Goal: Task Accomplishment & Management: Manage account settings

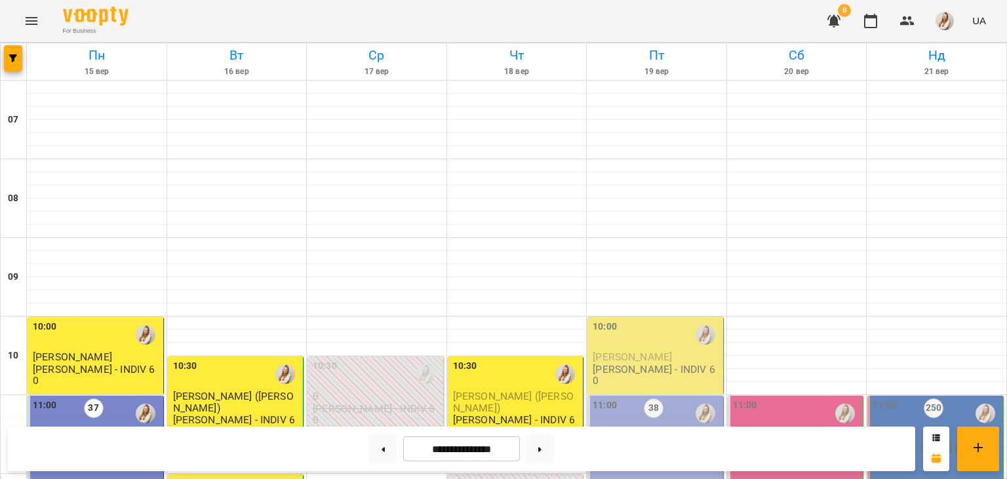
scroll to position [302, 0]
click at [552, 454] on button at bounding box center [540, 449] width 30 height 29
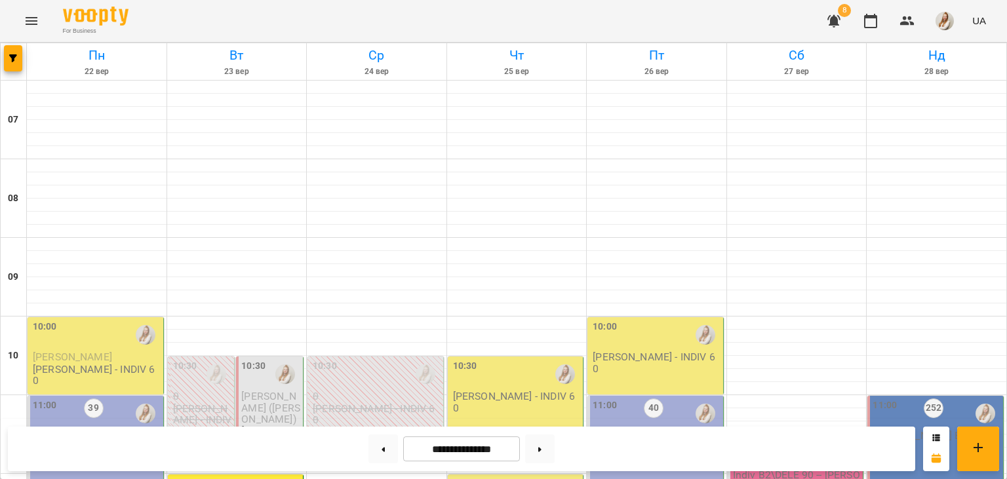
click at [615, 15] on div "For Business 8 UA" at bounding box center [503, 21] width 1007 height 42
click at [382, 455] on button at bounding box center [383, 449] width 30 height 29
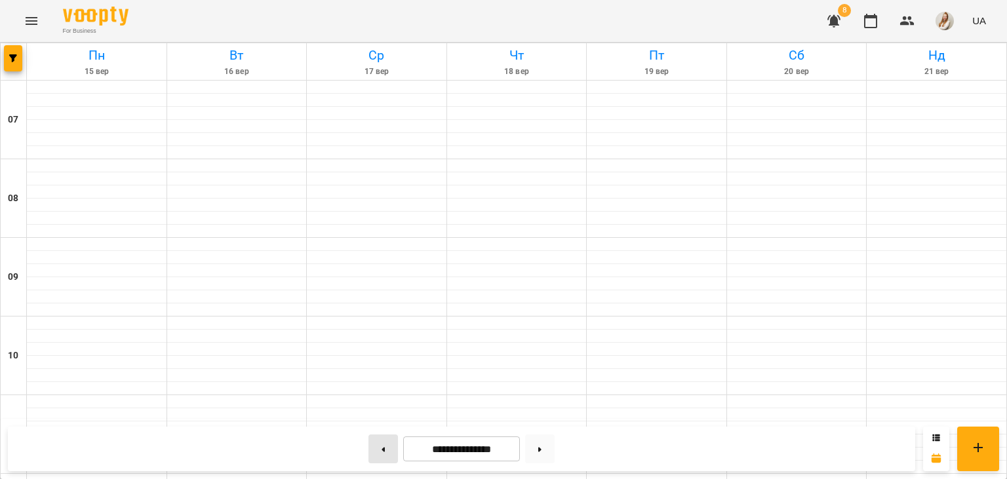
type input "**********"
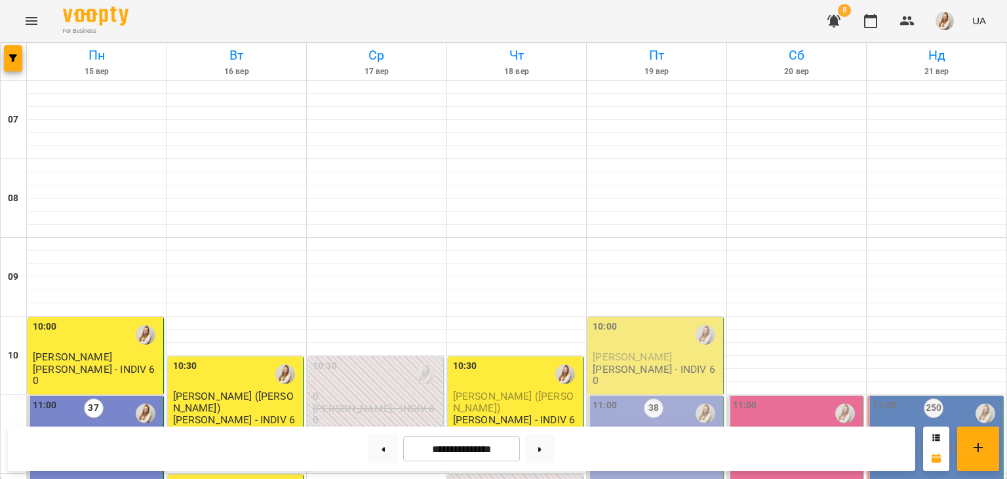
scroll to position [799, 0]
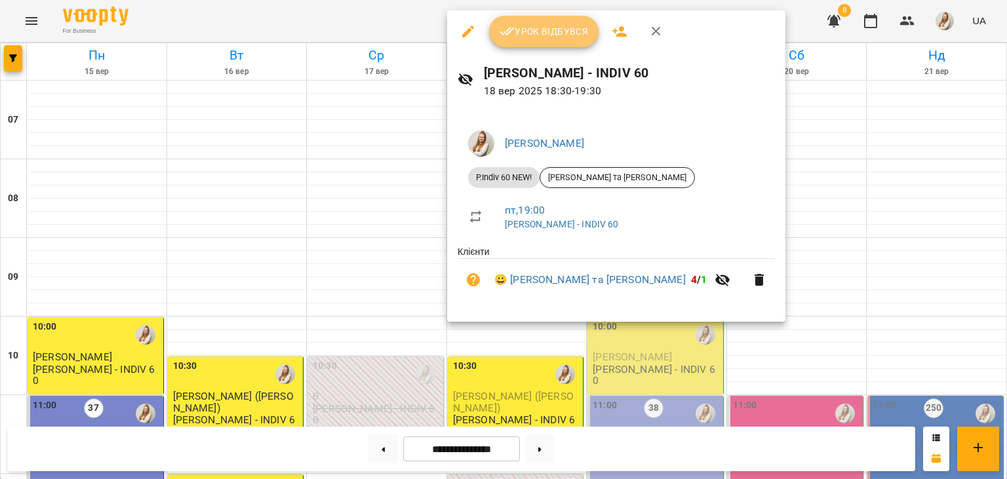
click at [541, 30] on span "Урок відбувся" at bounding box center [544, 32] width 89 height 16
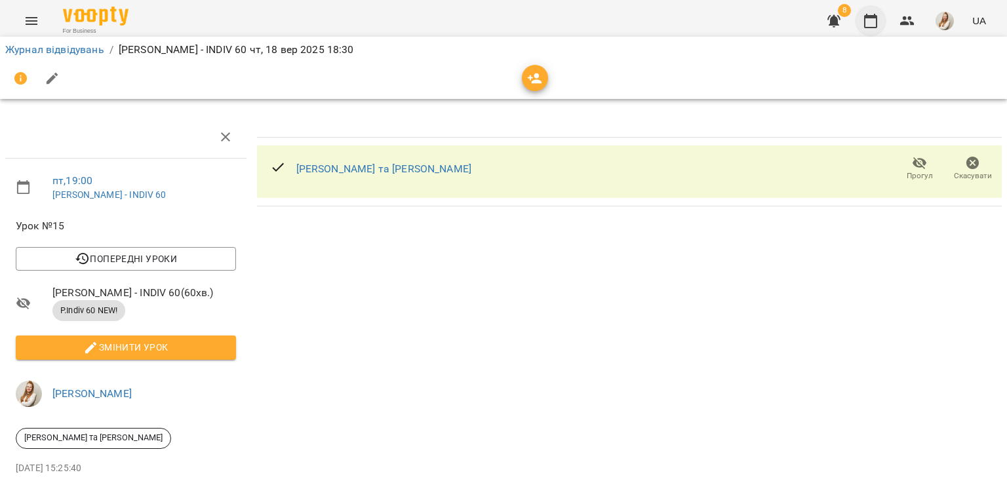
click at [873, 25] on icon "button" at bounding box center [871, 21] width 16 height 16
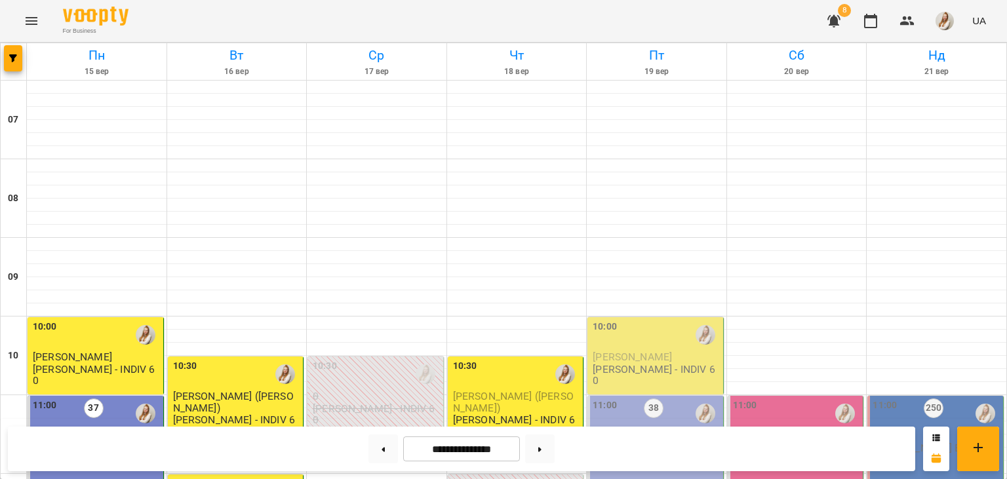
click at [614, 22] on div "For Business 8 UA" at bounding box center [503, 21] width 1007 height 42
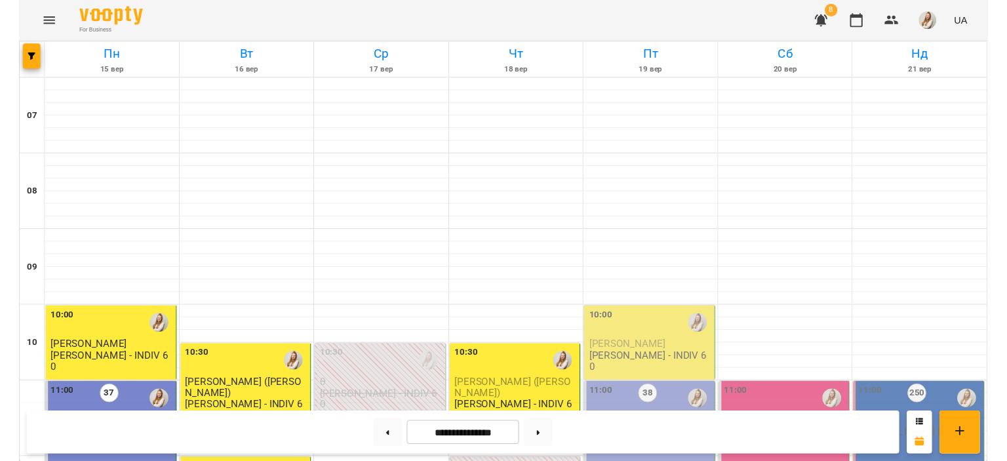
scroll to position [226, 0]
